Goal: Communication & Community: Answer question/provide support

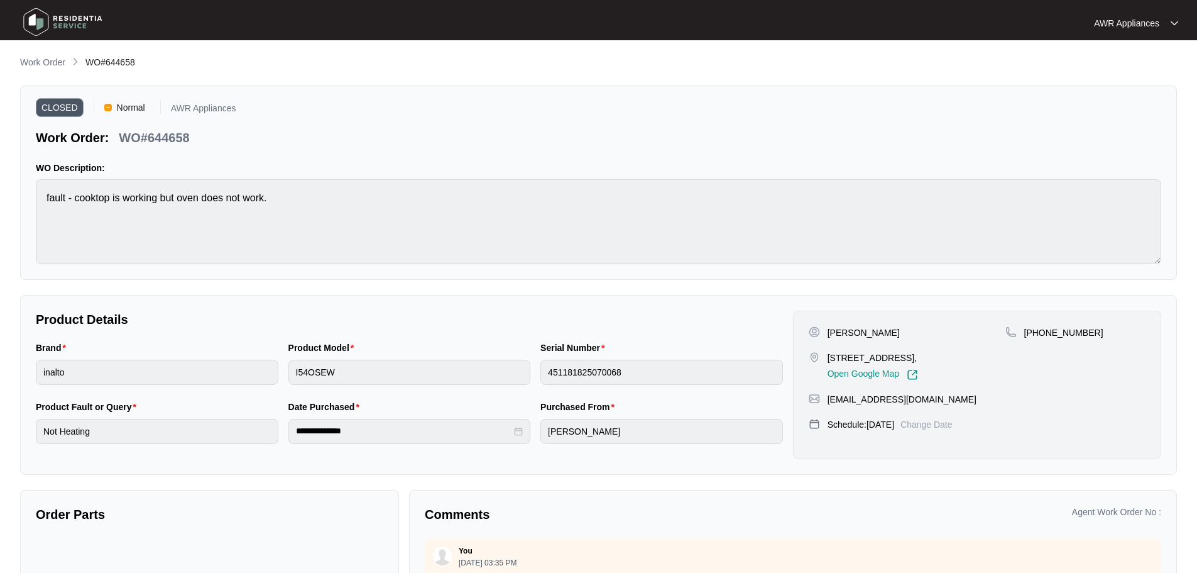
click at [43, 19] on img at bounding box center [63, 22] width 88 height 38
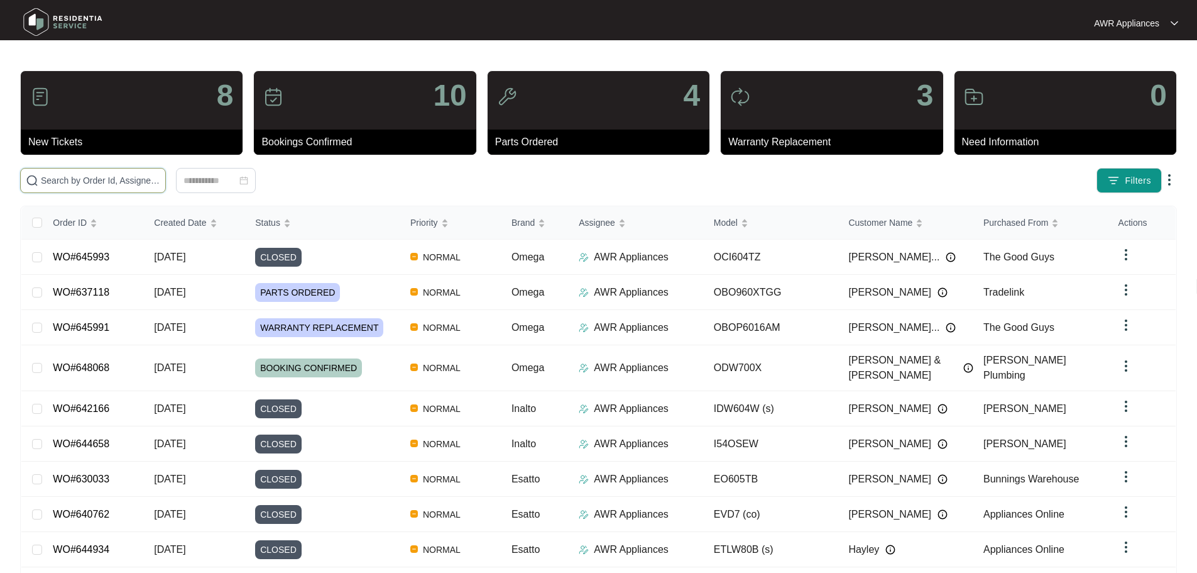
drag, startPoint x: 78, startPoint y: 191, endPoint x: 61, endPoint y: 182, distance: 19.4
click at [61, 182] on input "text" at bounding box center [100, 180] width 119 height 14
paste input "642526"
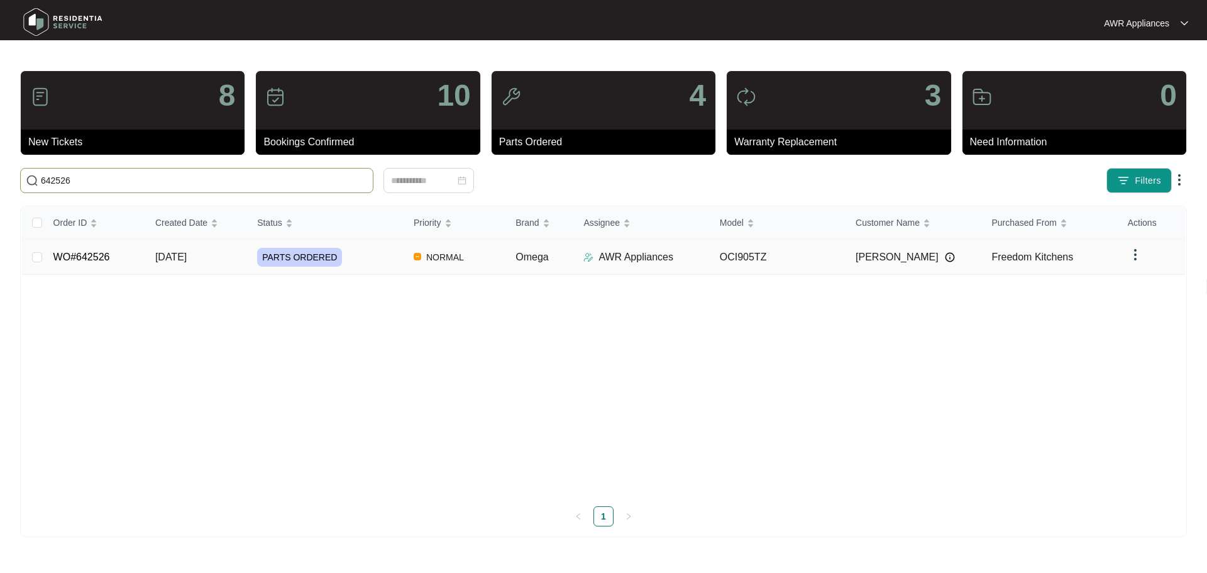
type input "642526"
click at [160, 253] on span "[DATE]" at bounding box center [170, 256] width 31 height 11
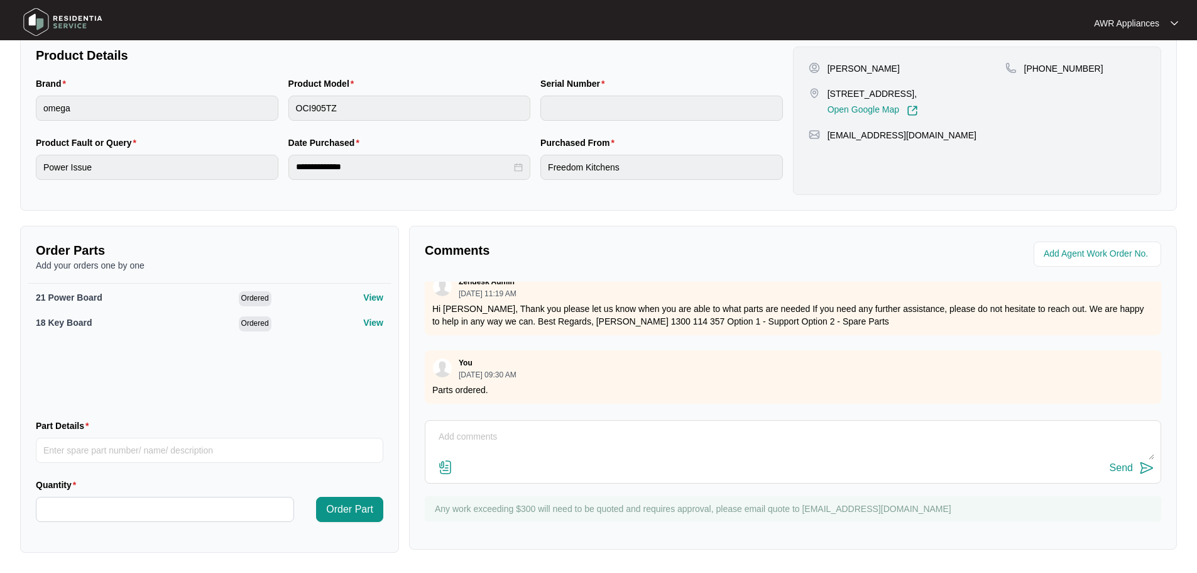
scroll to position [358, 0]
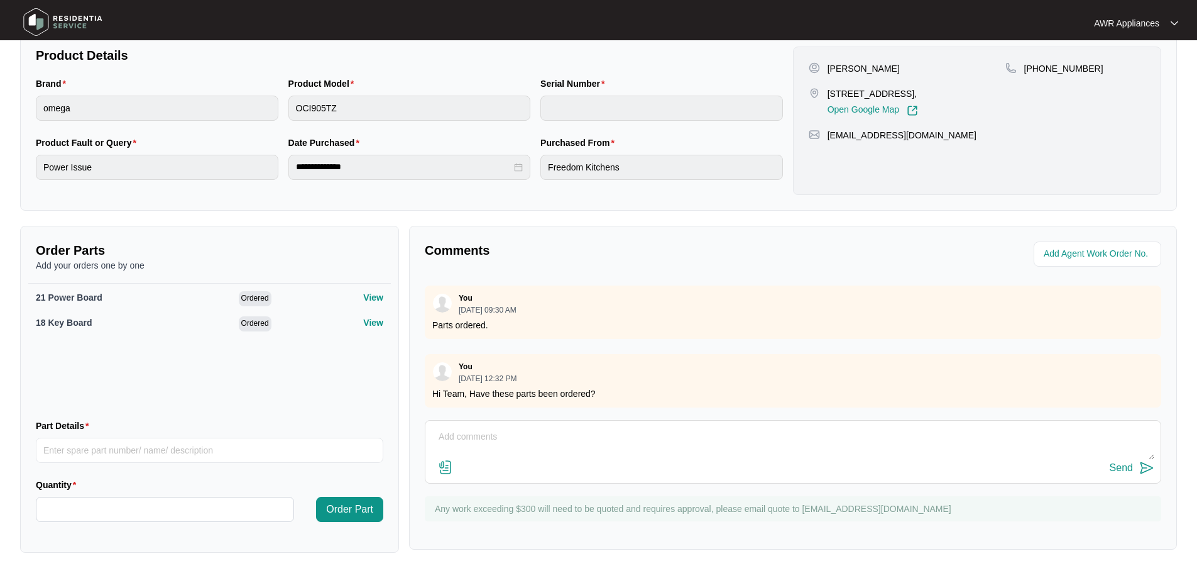
click at [454, 432] on textarea at bounding box center [793, 443] width 723 height 33
type textarea "h"
type textarea "Hi Team, Still no confirmation of parts being ordered? Thanks, Jo"
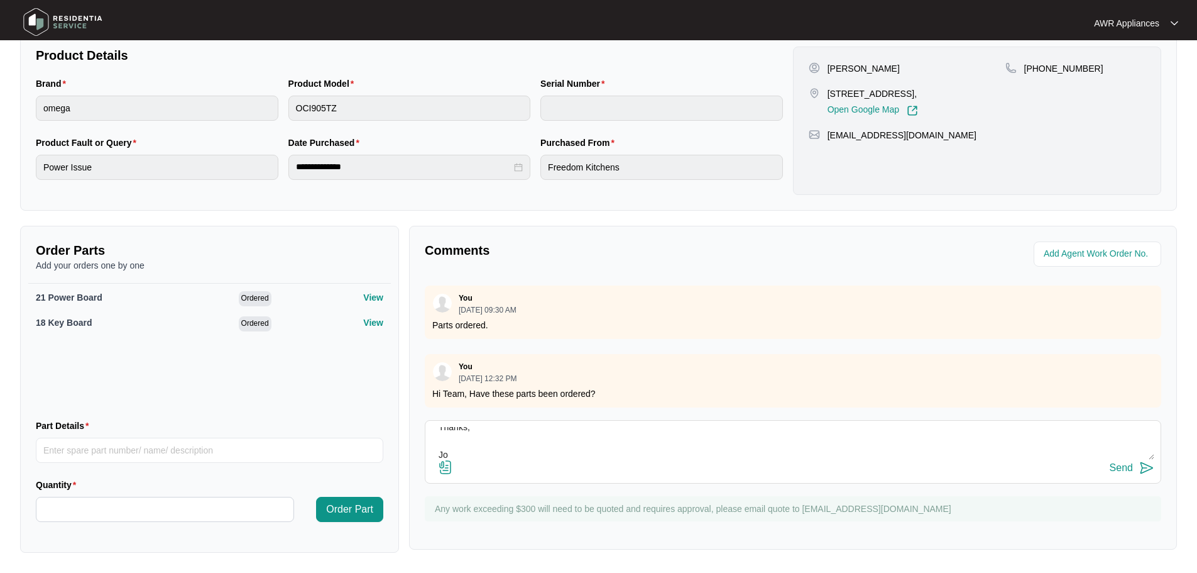
click at [1116, 466] on div "Send" at bounding box center [1121, 467] width 23 height 11
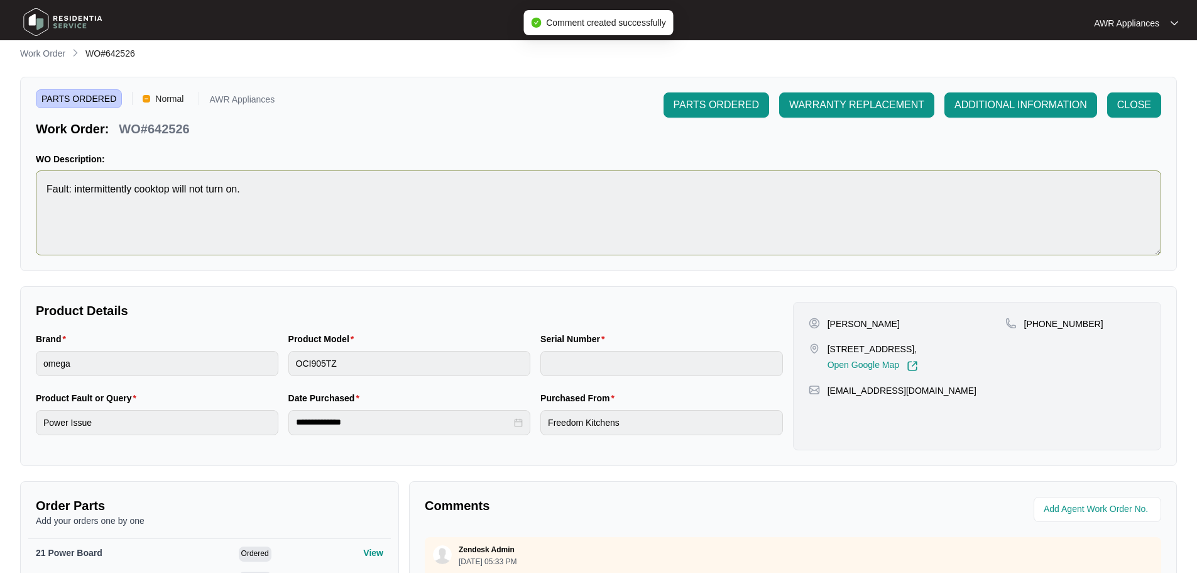
scroll to position [0, 0]
